Goal: Task Accomplishment & Management: Use online tool/utility

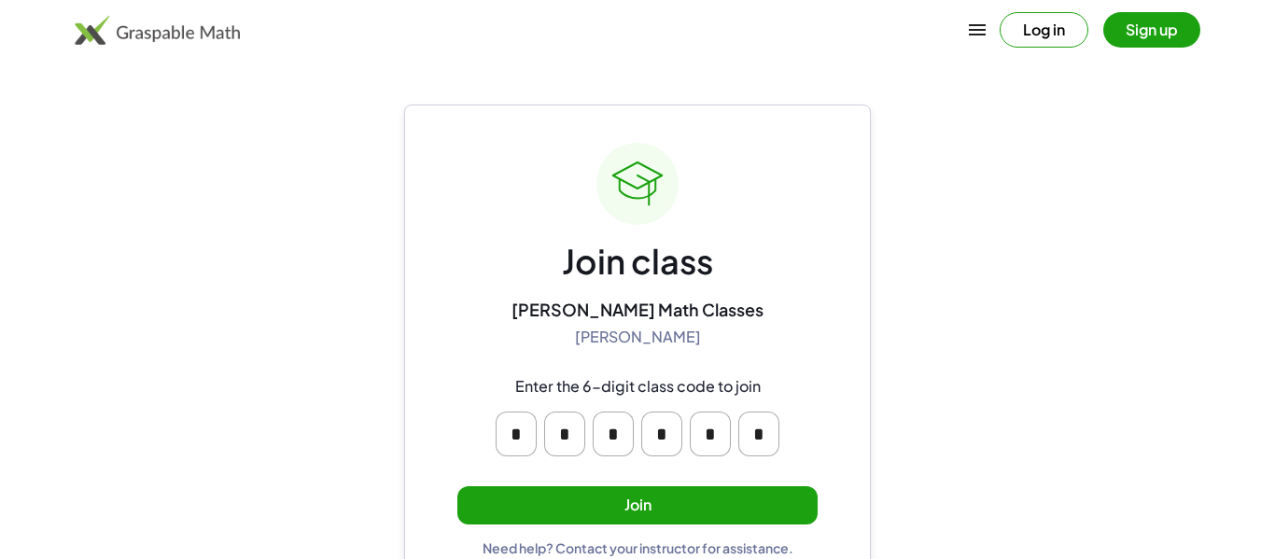
scroll to position [35, 0]
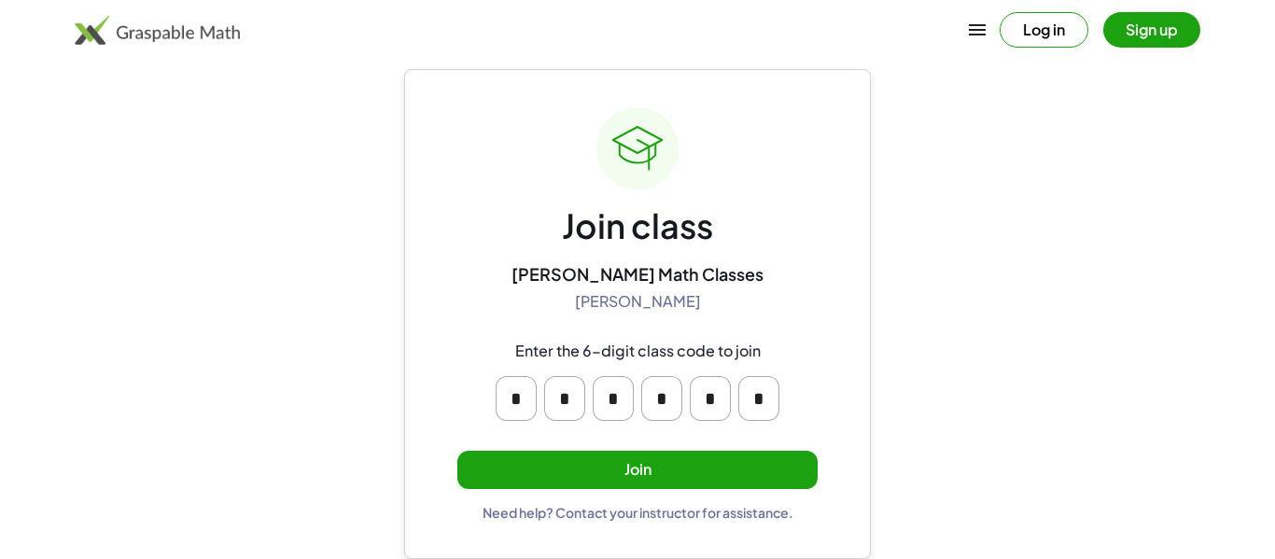
click at [792, 465] on button "Join" at bounding box center [637, 470] width 360 height 38
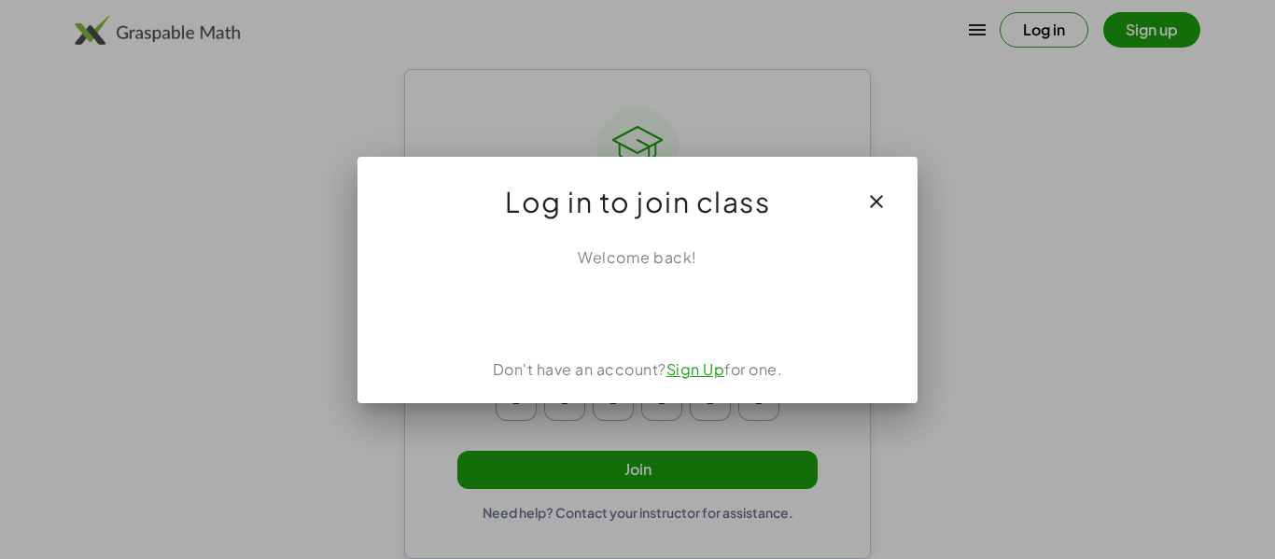
scroll to position [0, 0]
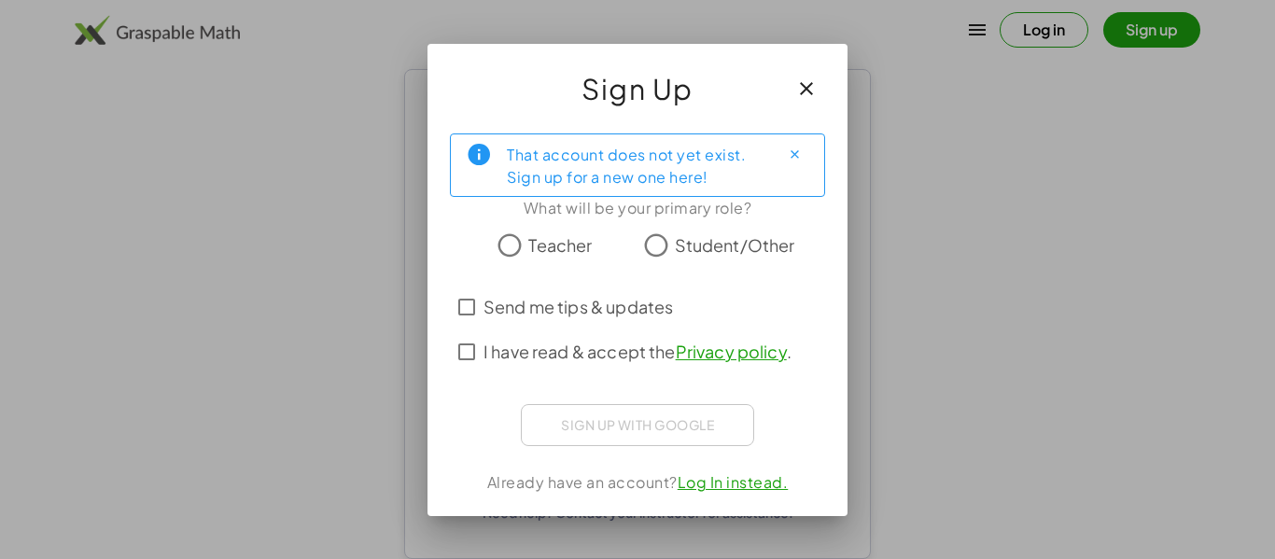
click at [696, 235] on span "Student/Other" at bounding box center [735, 244] width 120 height 25
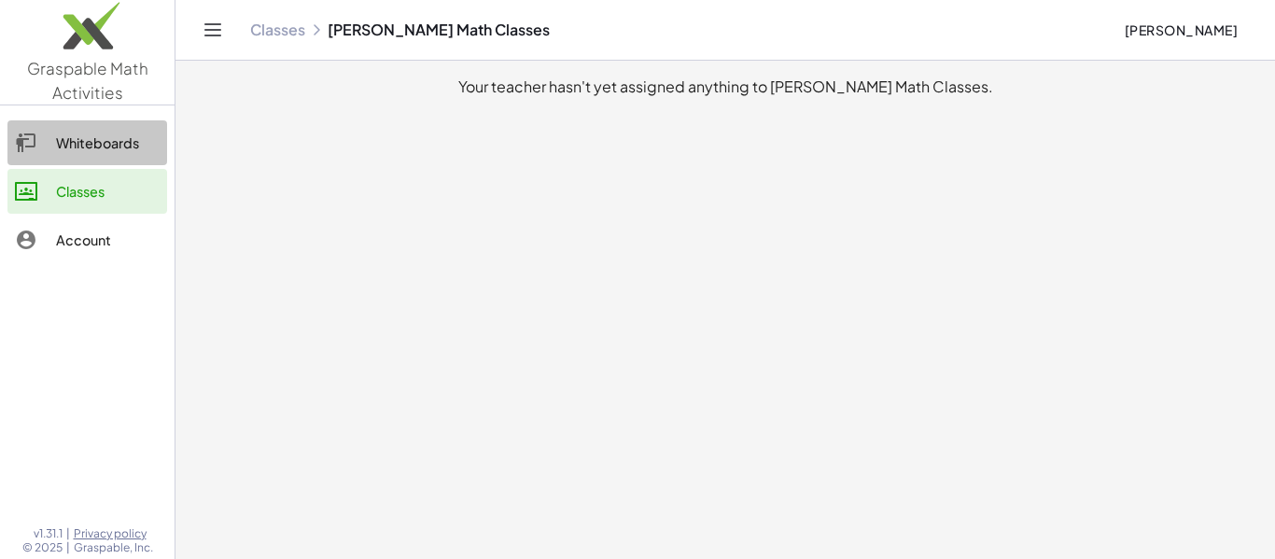
click at [66, 151] on div "Whiteboards" at bounding box center [108, 143] width 104 height 22
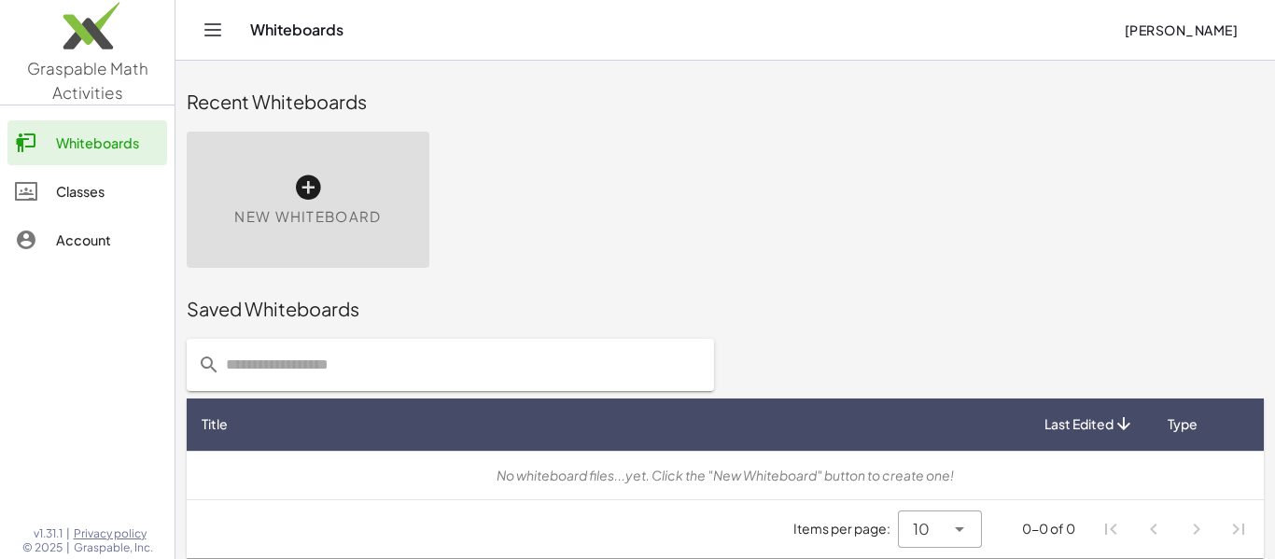
scroll to position [10, 0]
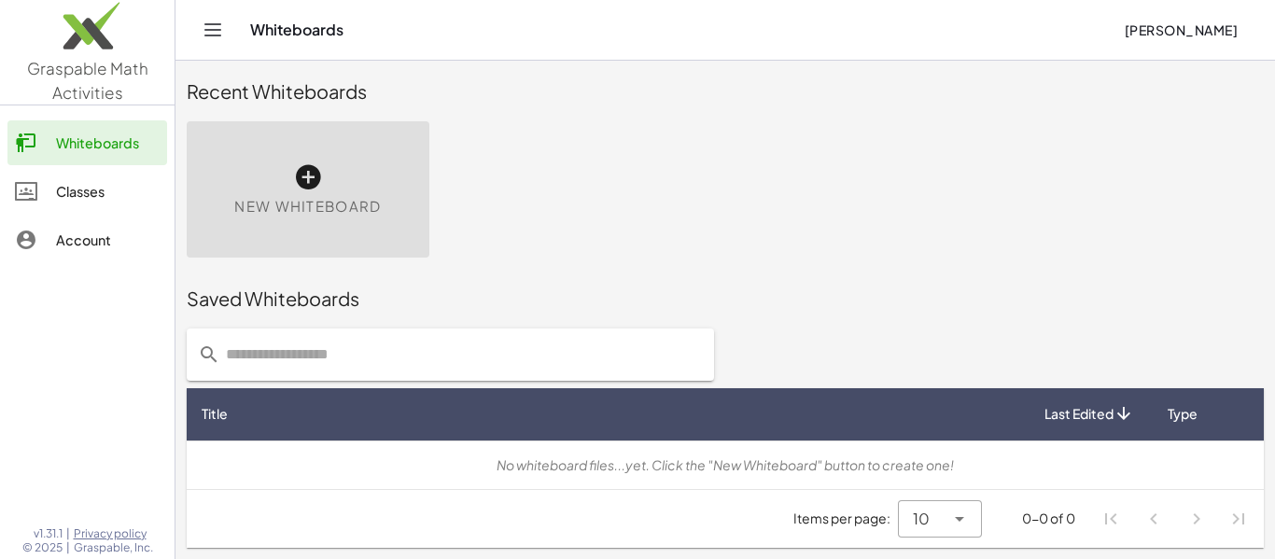
click at [64, 200] on div "Classes" at bounding box center [108, 191] width 104 height 22
